Goal: Task Accomplishment & Management: Manage account settings

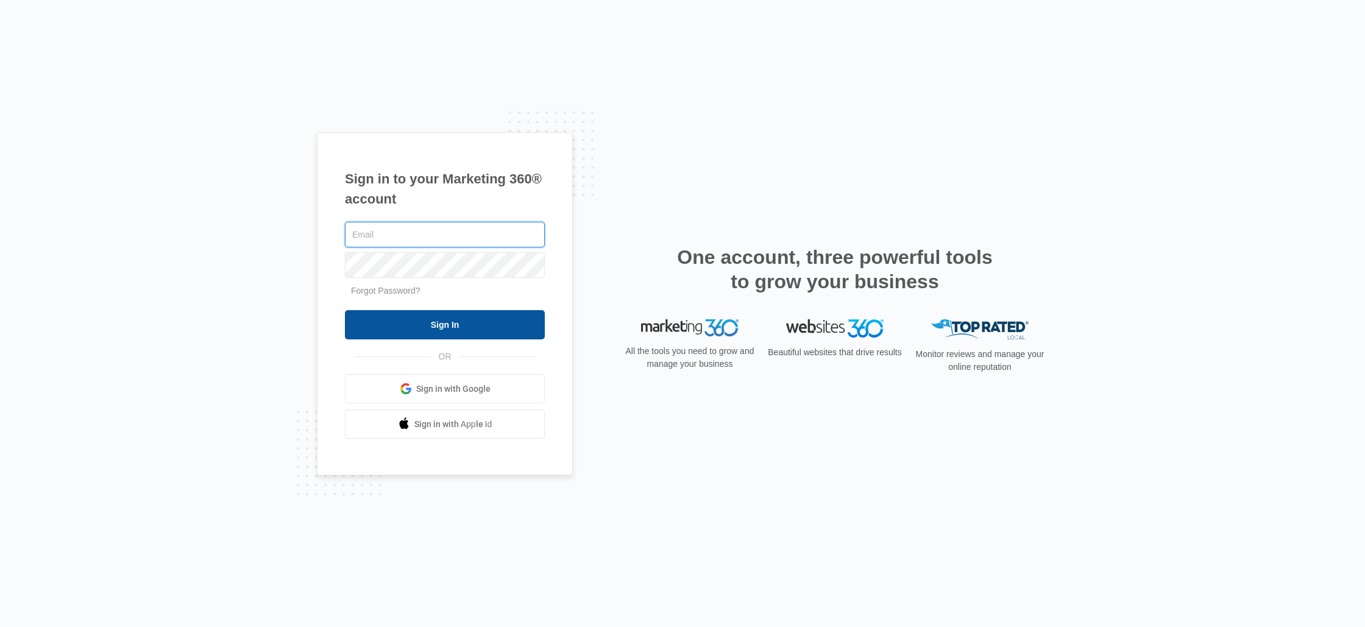
type input "[PERSON_NAME][EMAIL_ADDRESS][DOMAIN_NAME]"
click at [498, 335] on input "Sign In" at bounding box center [445, 324] width 200 height 29
